Goal: Information Seeking & Learning: Learn about a topic

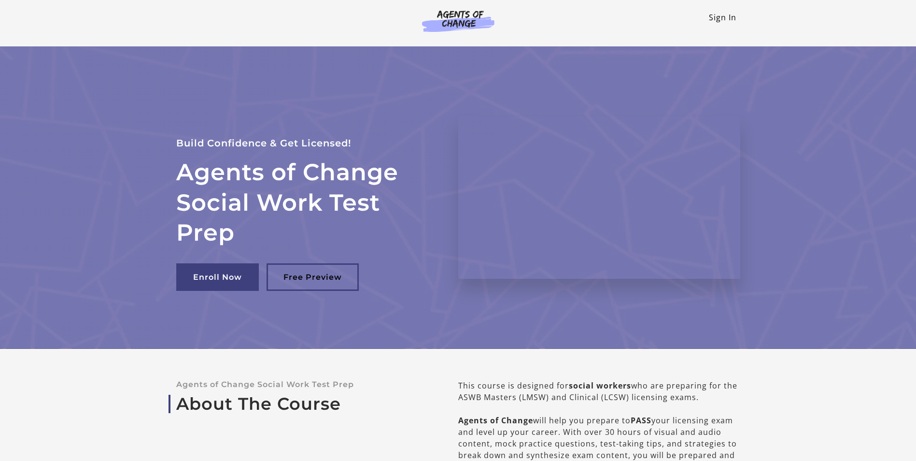
click at [724, 17] on link "Sign In" at bounding box center [723, 17] width 28 height 11
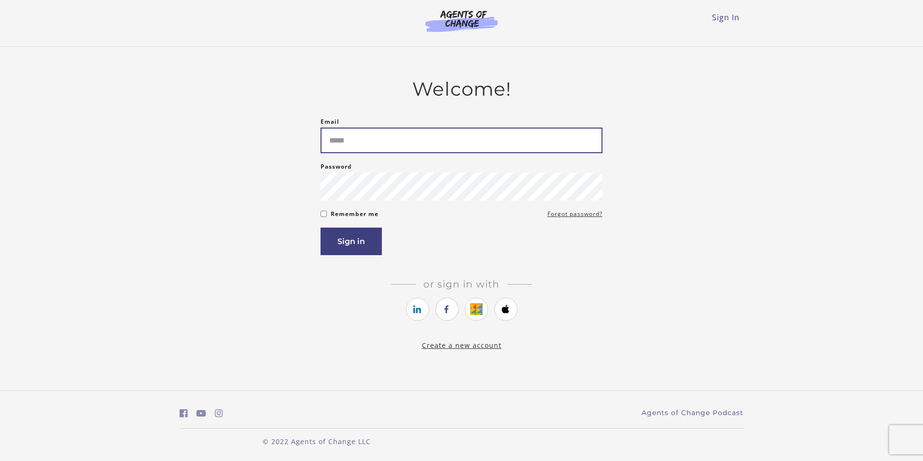
click at [369, 153] on input "Email" at bounding box center [462, 140] width 282 height 26
type input "**********"
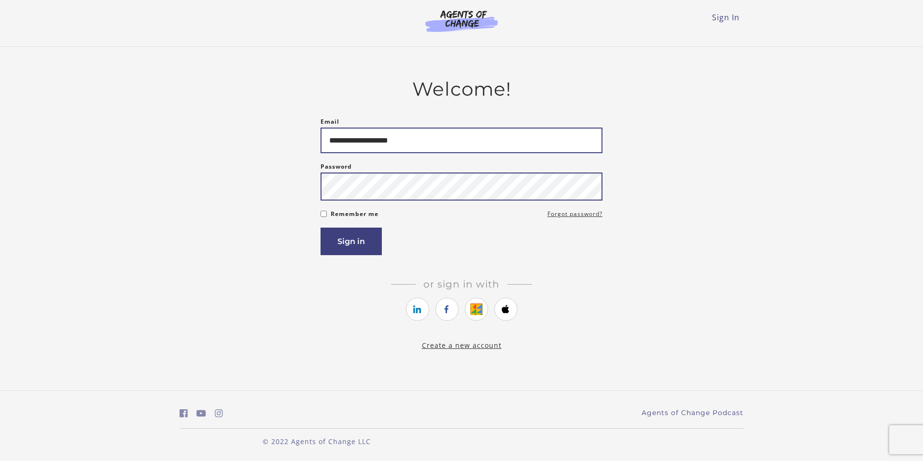
click at [321, 227] on button "Sign in" at bounding box center [351, 241] width 61 height 28
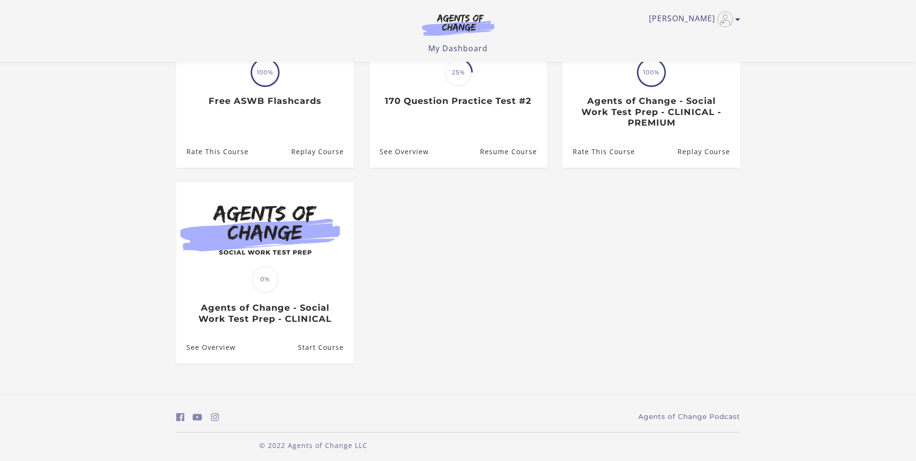
scroll to position [180, 0]
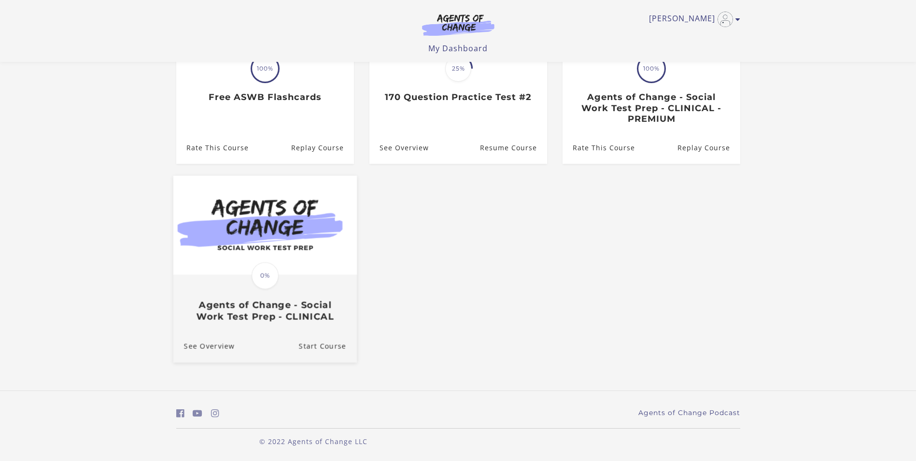
click at [286, 239] on img at bounding box center [264, 225] width 183 height 99
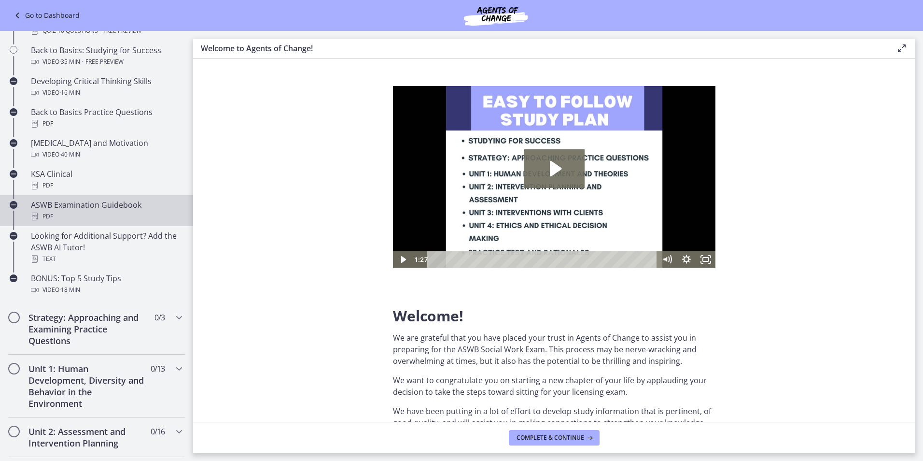
scroll to position [290, 0]
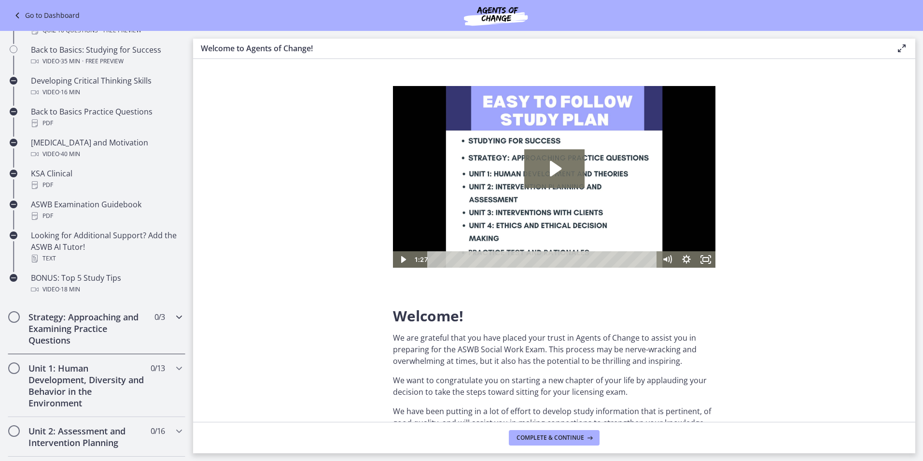
click at [115, 328] on h2 "Strategy: Approaching and Examining Practice Questions" at bounding box center [87, 328] width 118 height 35
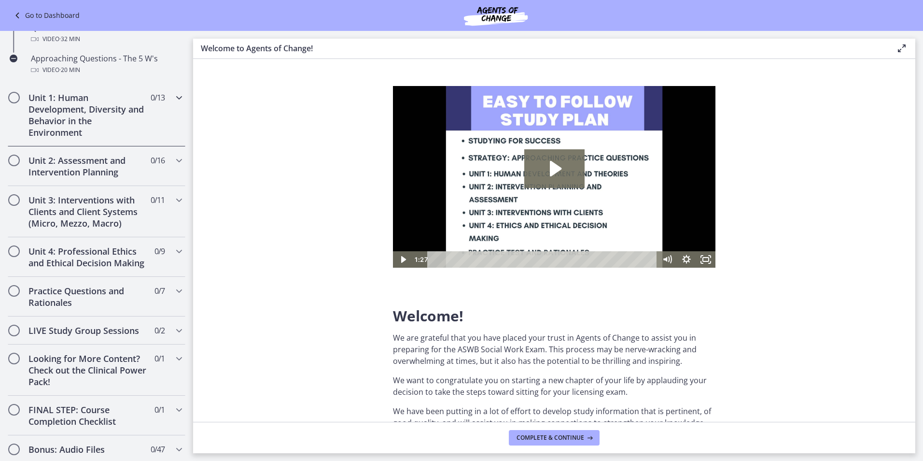
click at [81, 109] on h2 "Unit 1: Human Development, Diversity and Behavior in the Environment" at bounding box center [87, 115] width 118 height 46
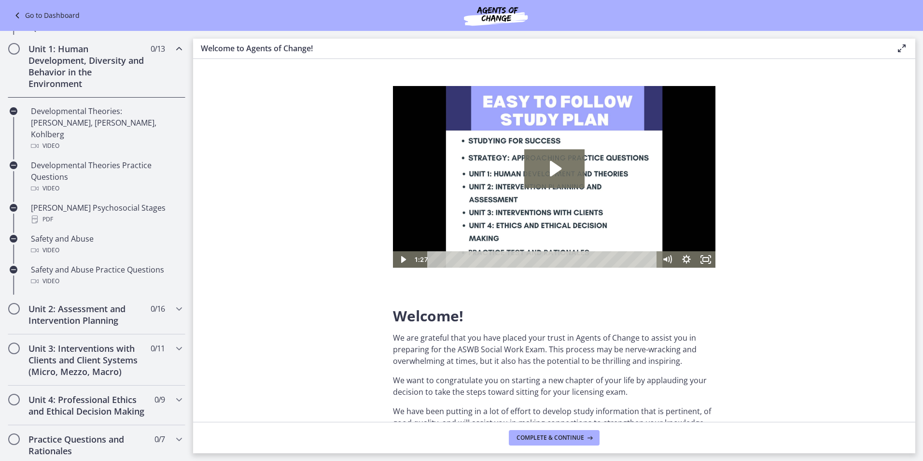
scroll to position [289, 0]
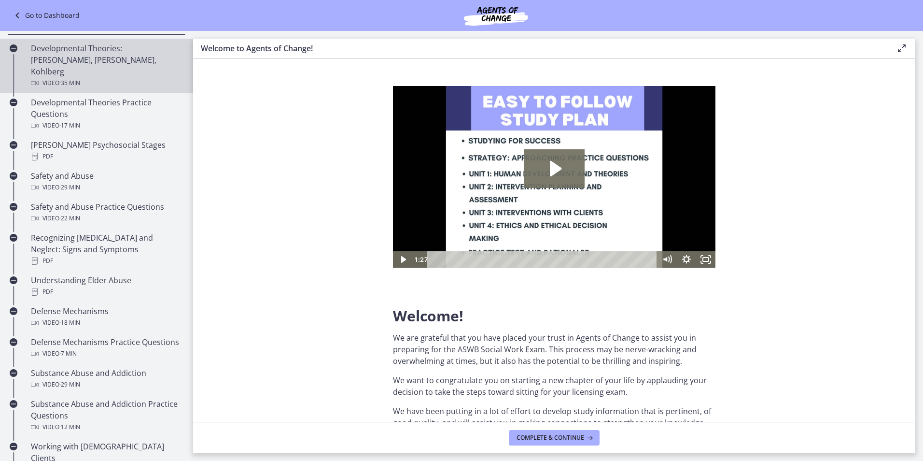
click at [106, 53] on div "Developmental Theories: Erikson, Piaget, Kohlberg Video · 35 min" at bounding box center [106, 65] width 151 height 46
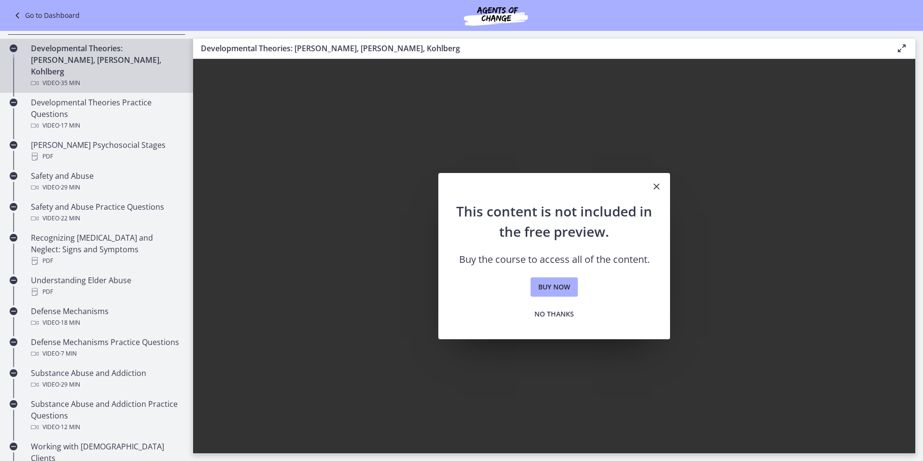
click at [652, 185] on icon "Close" at bounding box center [657, 187] width 12 height 12
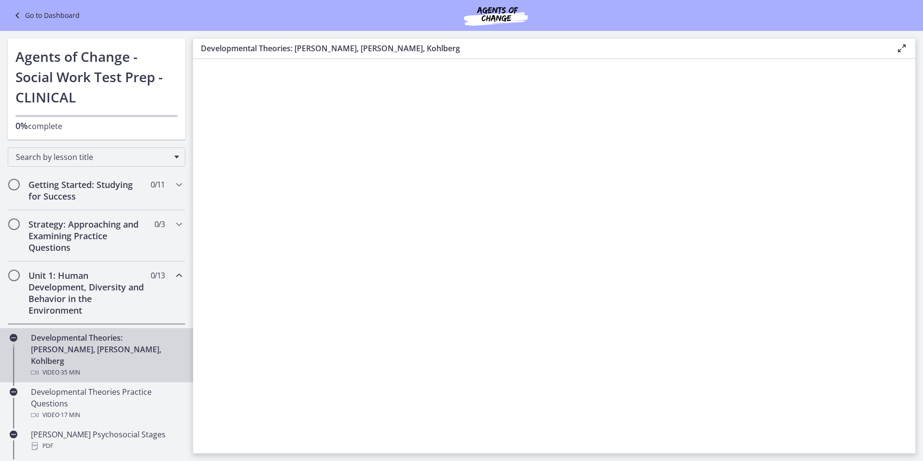
click at [31, 14] on link "Go to Dashboard" at bounding box center [46, 16] width 68 height 12
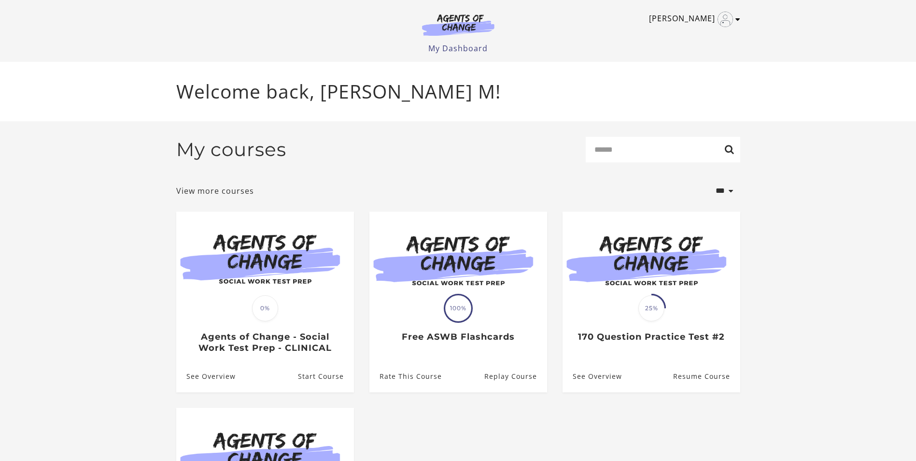
click at [694, 16] on link "[PERSON_NAME]" at bounding box center [692, 19] width 86 height 15
click at [692, 36] on link "My Account" at bounding box center [700, 35] width 85 height 16
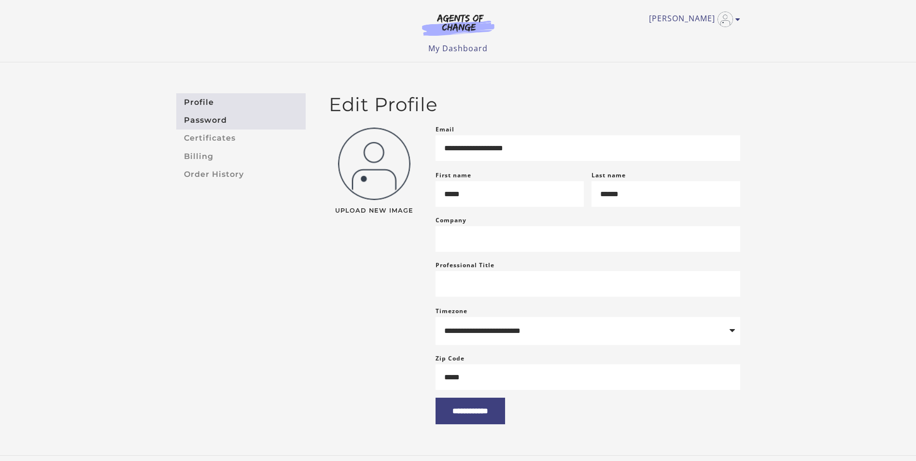
click at [222, 121] on link "Password" at bounding box center [240, 120] width 129 height 18
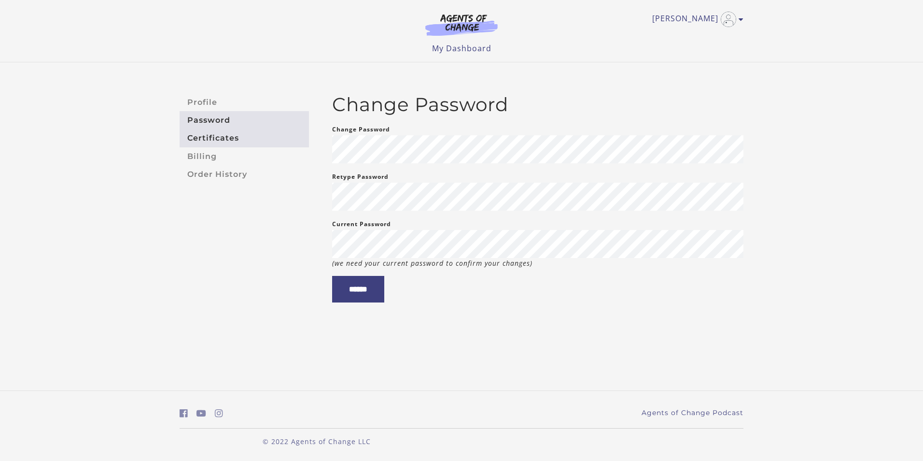
click at [220, 144] on link "Certificates" at bounding box center [244, 138] width 129 height 18
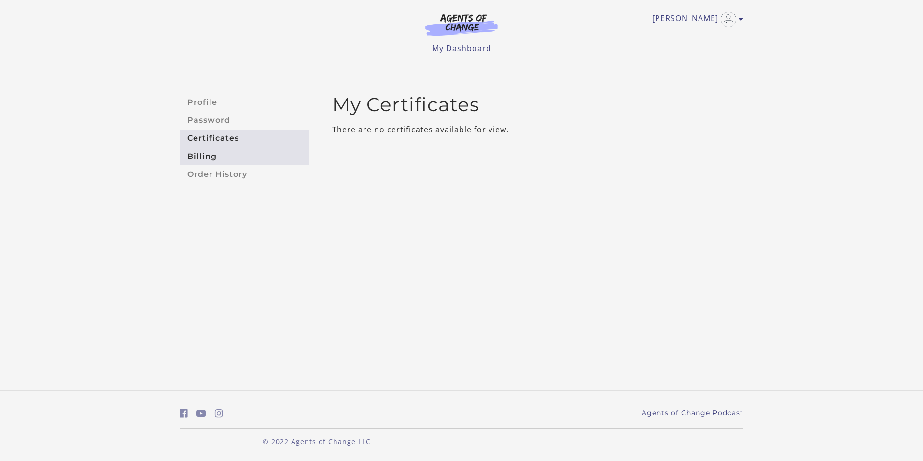
click at [217, 155] on link "Billing" at bounding box center [244, 156] width 129 height 18
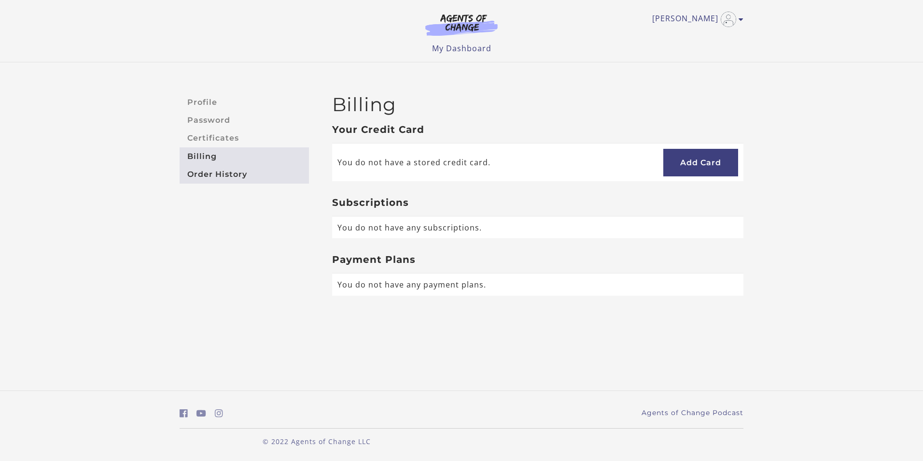
click at [217, 178] on link "Order History" at bounding box center [244, 174] width 129 height 18
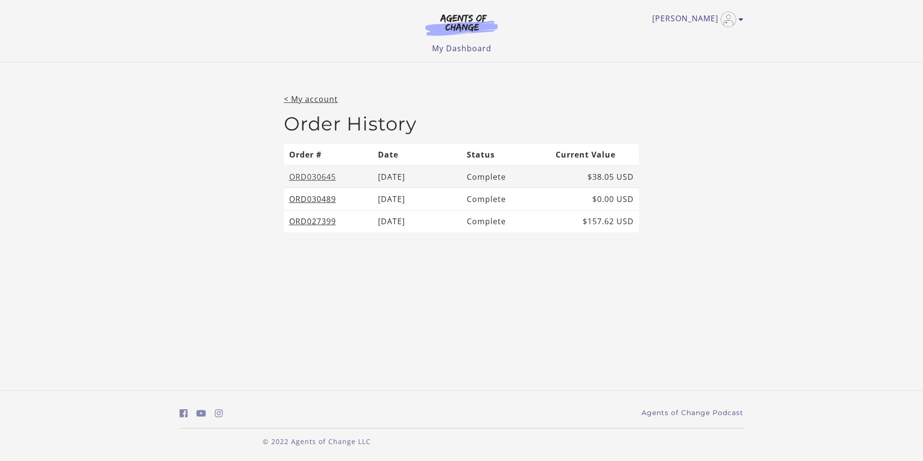
click at [318, 175] on link "ORD030645" at bounding box center [312, 176] width 47 height 11
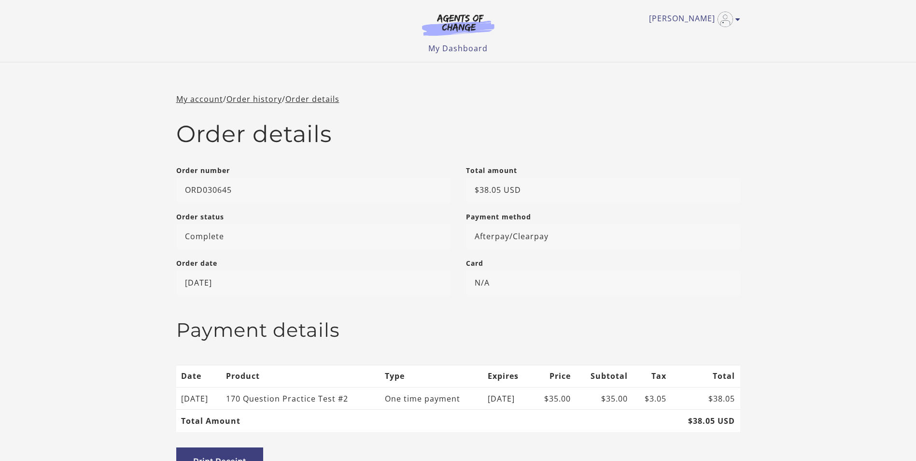
scroll to position [48, 0]
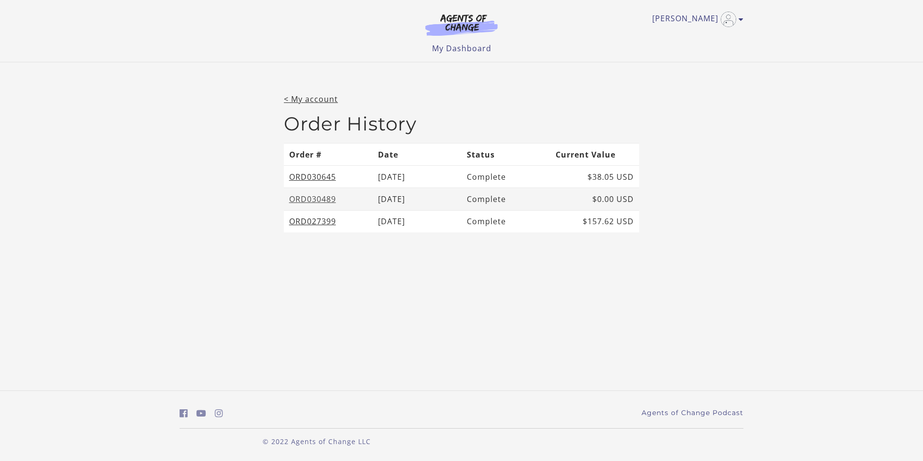
click at [314, 201] on link "ORD030489" at bounding box center [312, 199] width 47 height 11
click at [316, 225] on link "ORD027399" at bounding box center [312, 221] width 47 height 11
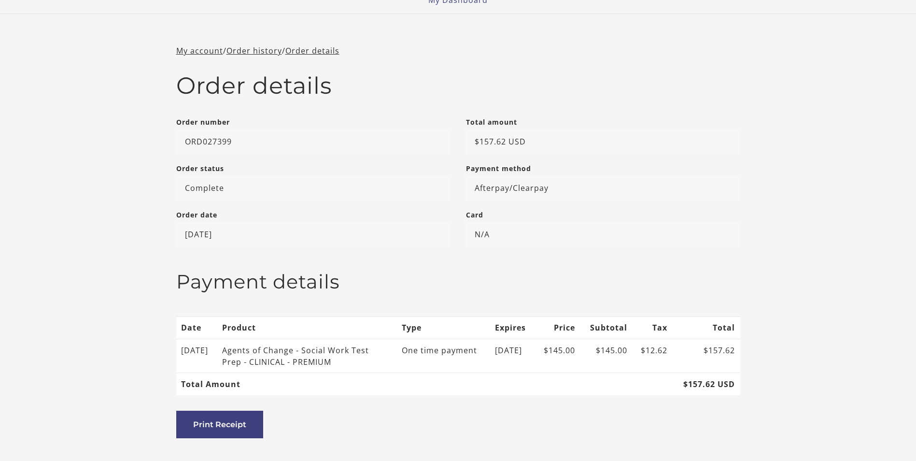
scroll to position [97, 0]
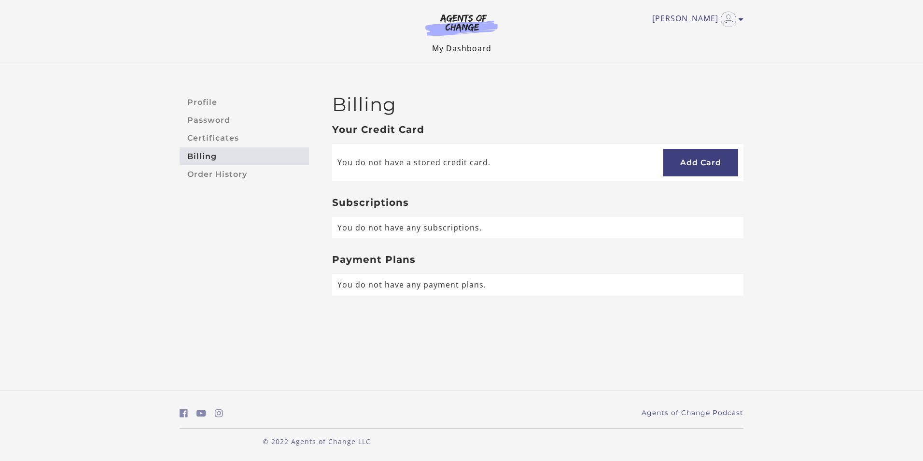
click at [460, 45] on link "My Dashboard" at bounding box center [461, 48] width 59 height 11
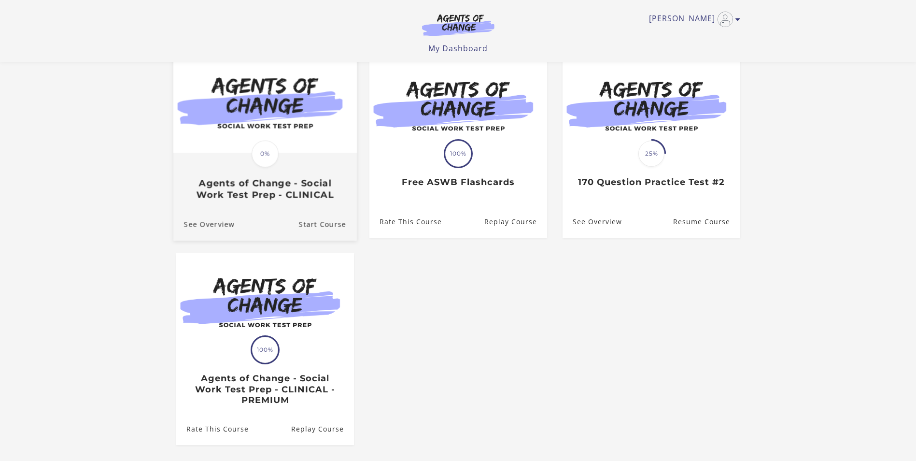
scroll to position [97, 0]
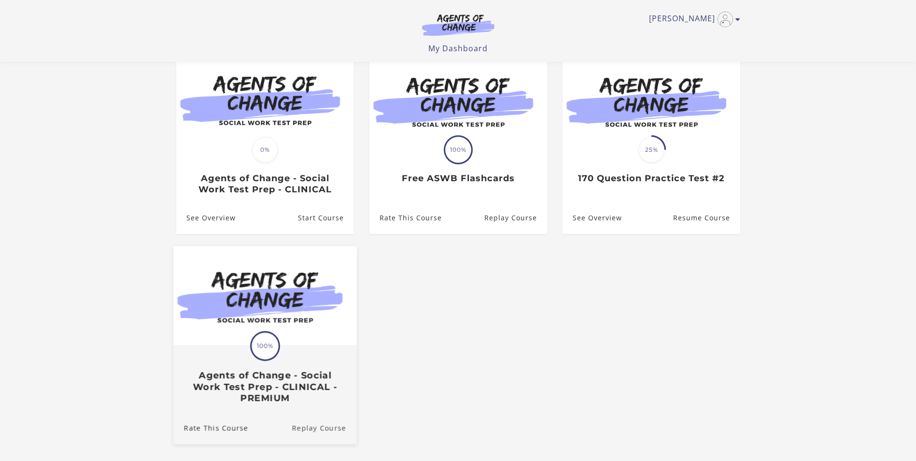
click at [313, 433] on link "Replay Course" at bounding box center [324, 427] width 65 height 32
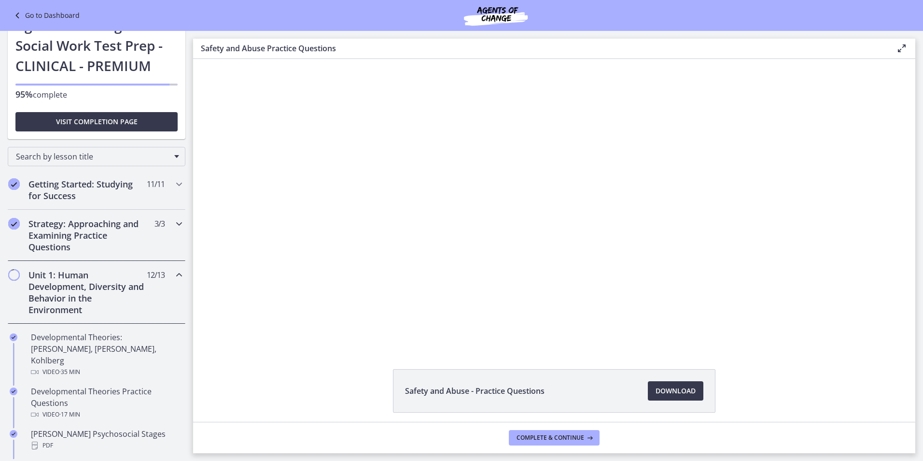
scroll to position [48, 0]
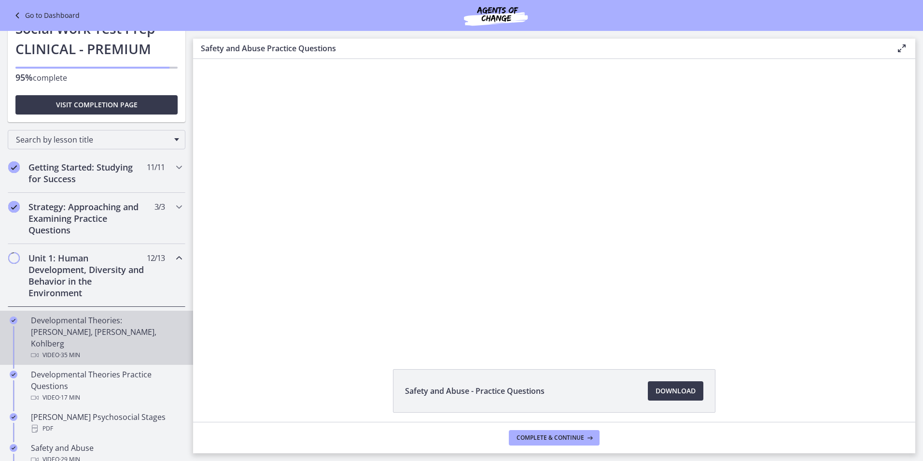
click at [77, 332] on div "Developmental Theories: [PERSON_NAME], [PERSON_NAME], Kohlberg Video · 35 min" at bounding box center [106, 337] width 151 height 46
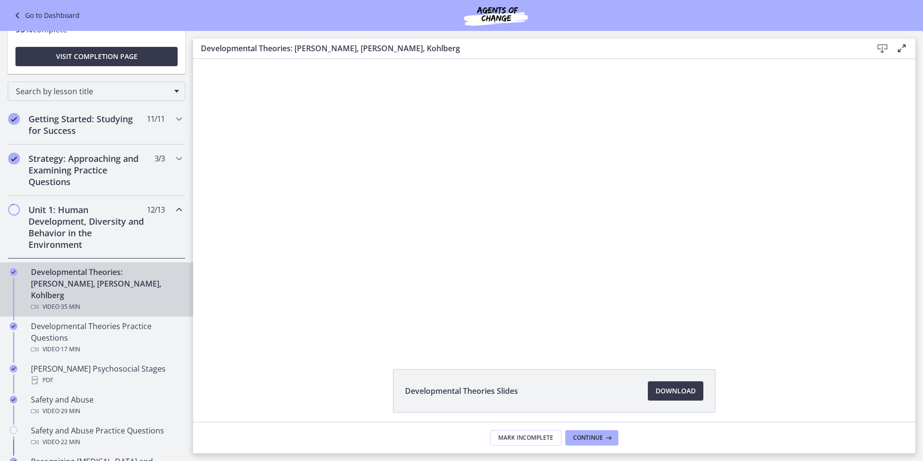
scroll to position [145, 0]
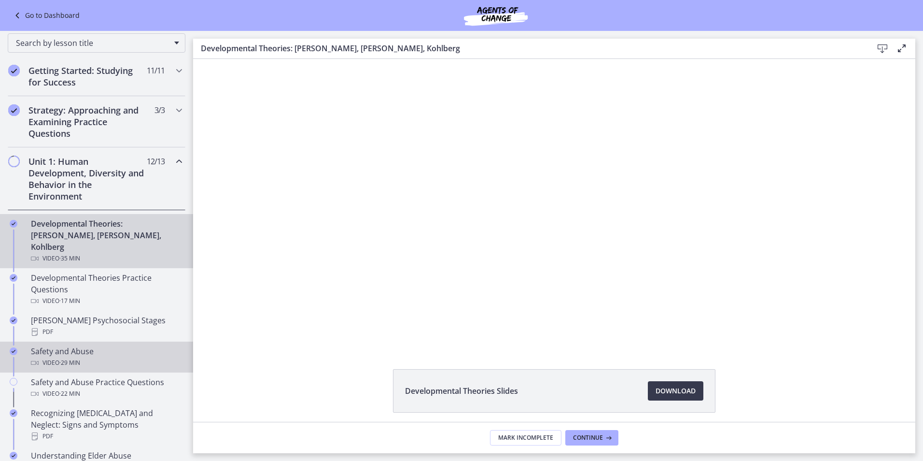
click at [89, 345] on div "Safety and Abuse Video · 29 min" at bounding box center [106, 356] width 151 height 23
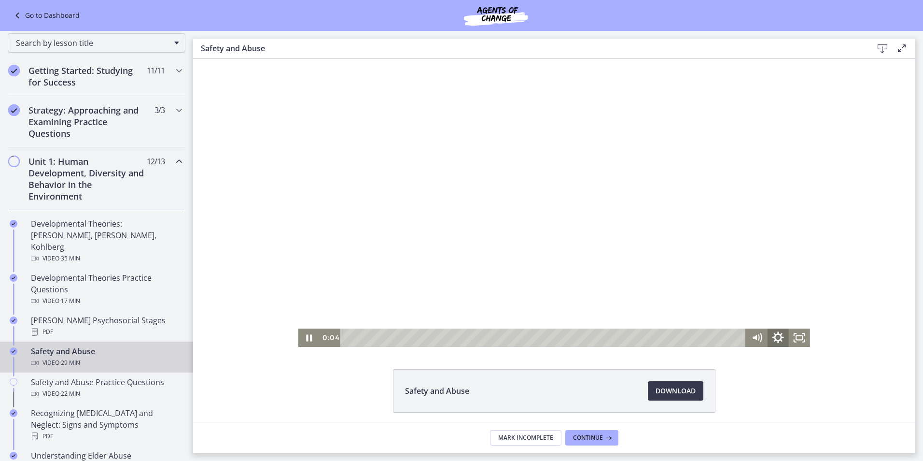
click at [776, 335] on icon "Show settings menu" at bounding box center [778, 337] width 12 height 12
click at [787, 303] on span "1x" at bounding box center [785, 301] width 37 height 18
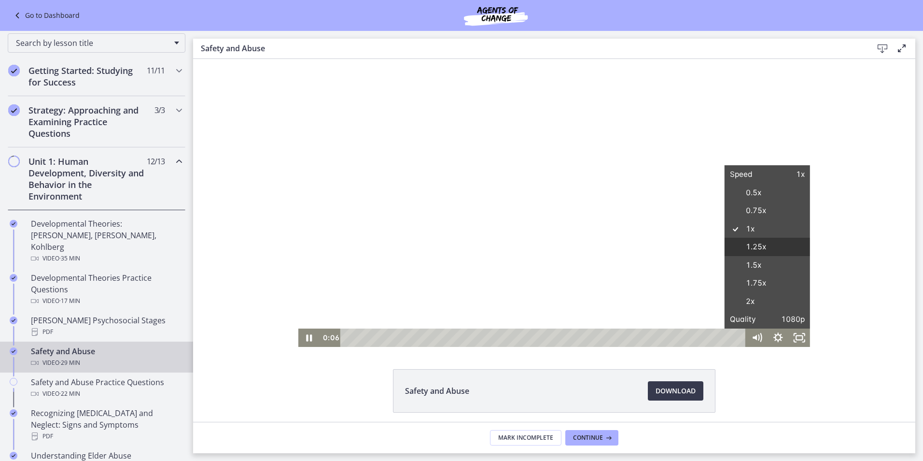
click at [769, 248] on label "1.25x" at bounding box center [767, 247] width 85 height 19
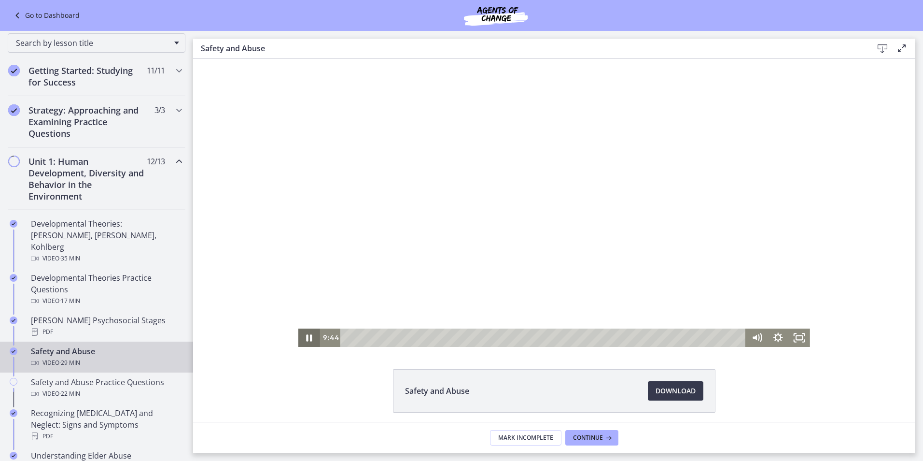
click at [305, 337] on icon "Pause" at bounding box center [308, 337] width 21 height 18
click at [303, 341] on icon "Play Video" at bounding box center [309, 337] width 21 height 18
click at [663, 394] on span "Download Opens in a new window" at bounding box center [676, 391] width 40 height 12
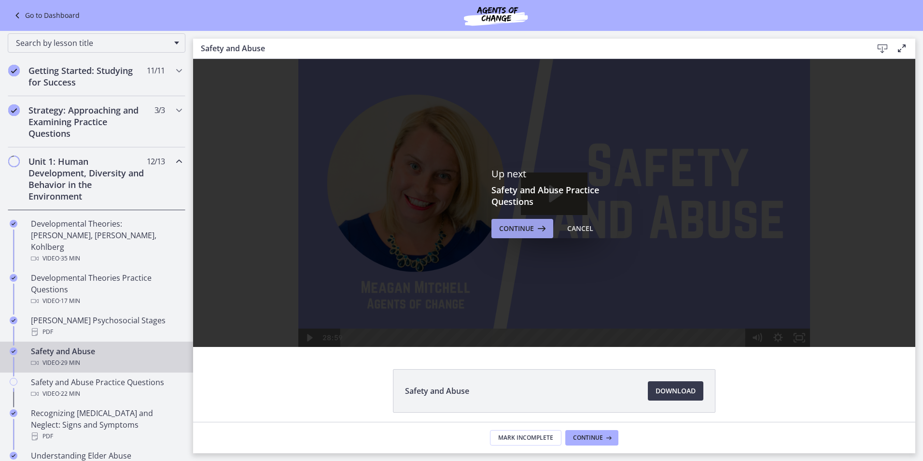
click at [527, 234] on span "Continue" at bounding box center [516, 229] width 35 height 12
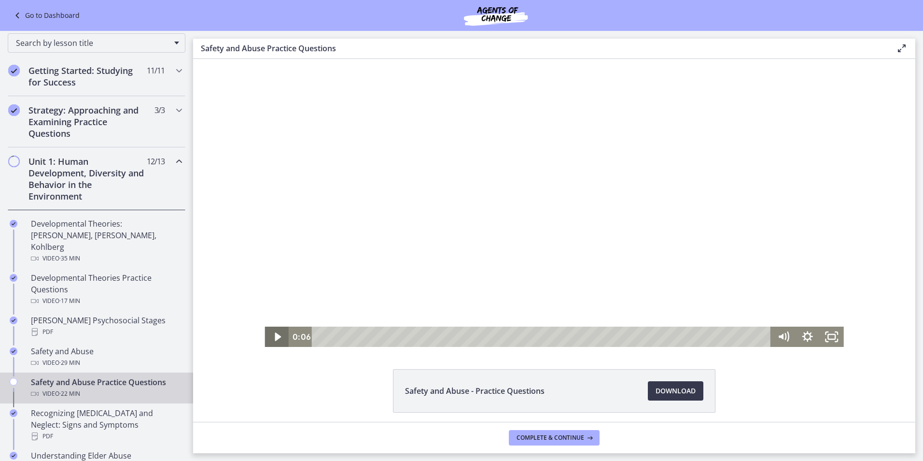
click at [275, 335] on icon "Play Video" at bounding box center [278, 336] width 6 height 8
click at [276, 338] on icon "Pause" at bounding box center [277, 337] width 7 height 8
click at [275, 339] on icon "Play Video" at bounding box center [278, 336] width 6 height 8
click at [276, 339] on icon "Pause" at bounding box center [277, 336] width 8 height 9
click at [274, 340] on icon "Play Video" at bounding box center [277, 337] width 7 height 10
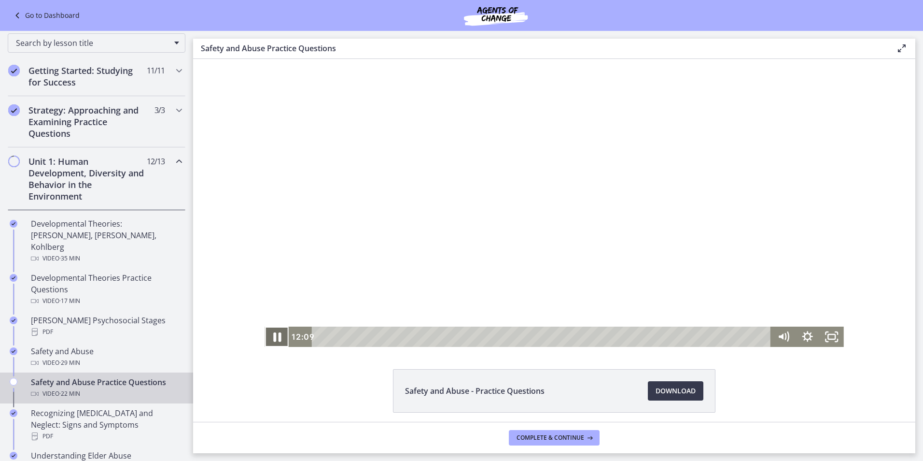
click at [273, 344] on icon "Pause" at bounding box center [276, 336] width 29 height 24
click at [270, 331] on icon "Play Video" at bounding box center [277, 336] width 29 height 24
click at [272, 341] on icon "Pause" at bounding box center [277, 336] width 24 height 20
